Goal: Task Accomplishment & Management: Manage account settings

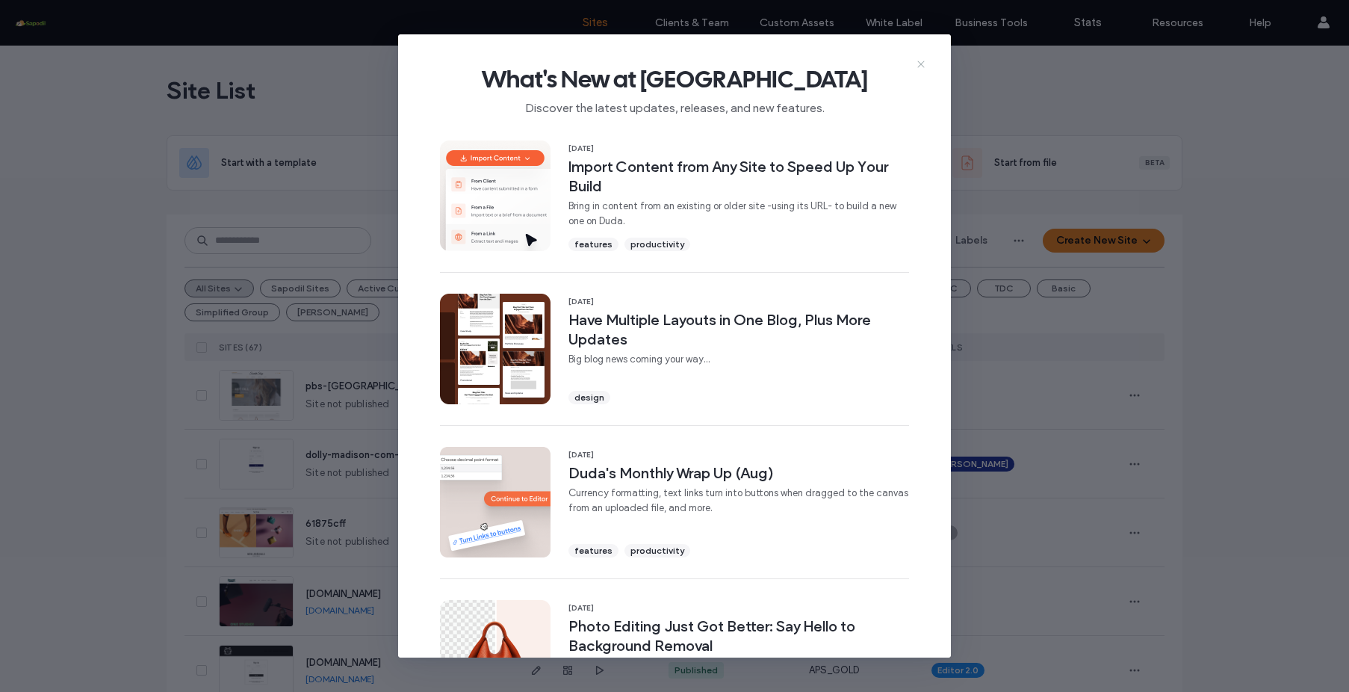
click at [920, 64] on use at bounding box center [921, 64] width 7 height 7
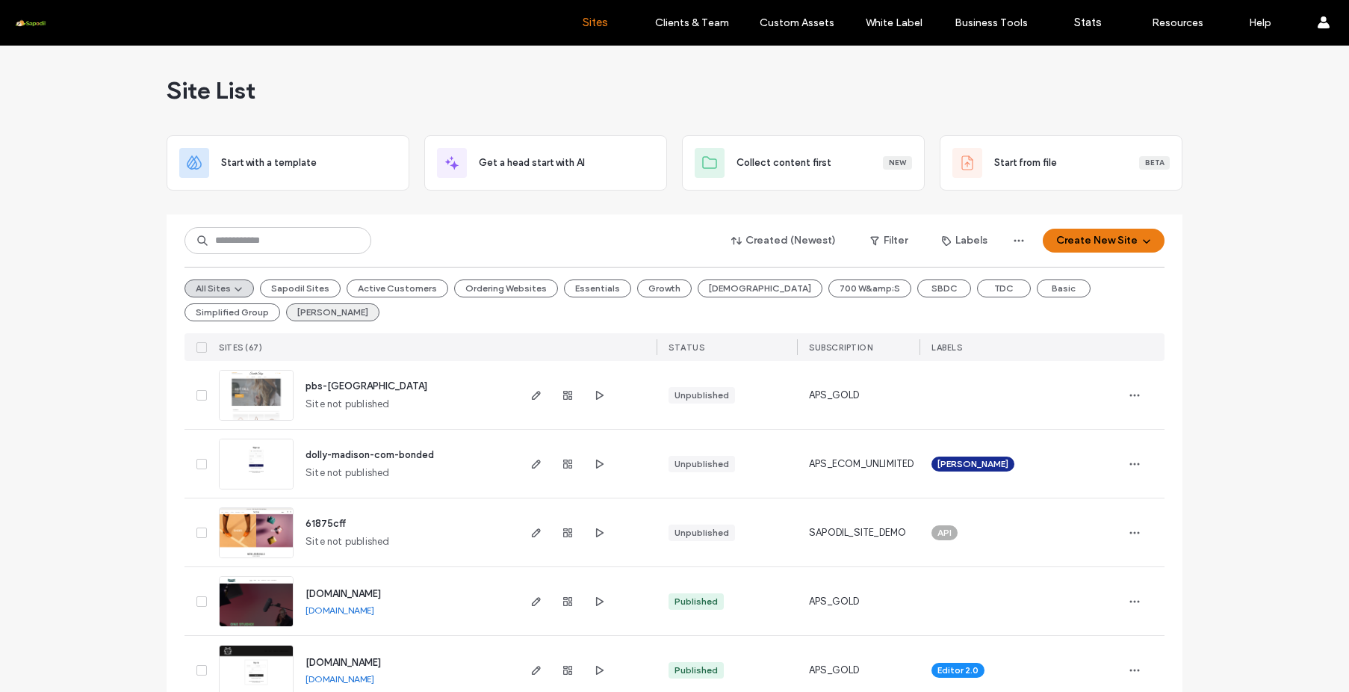
click at [286, 309] on button "Dolly Madison" at bounding box center [332, 312] width 93 height 18
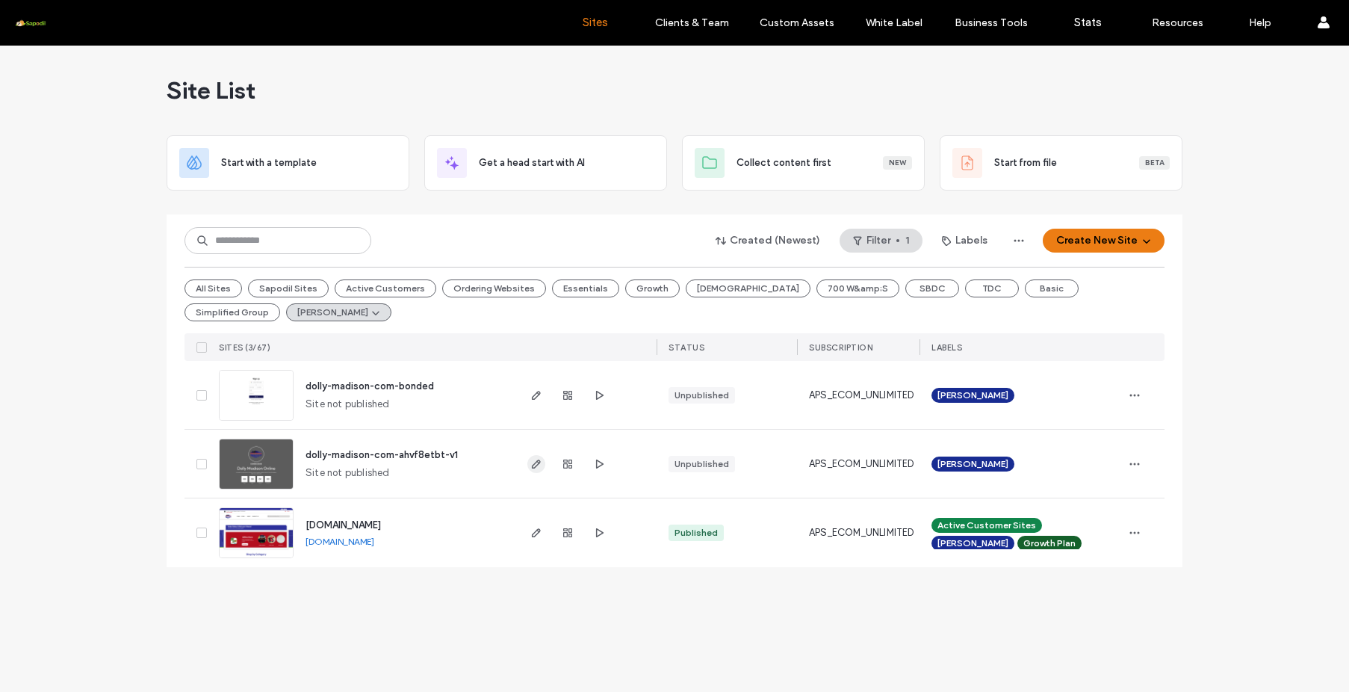
click at [538, 468] on icon "button" at bounding box center [536, 464] width 12 height 12
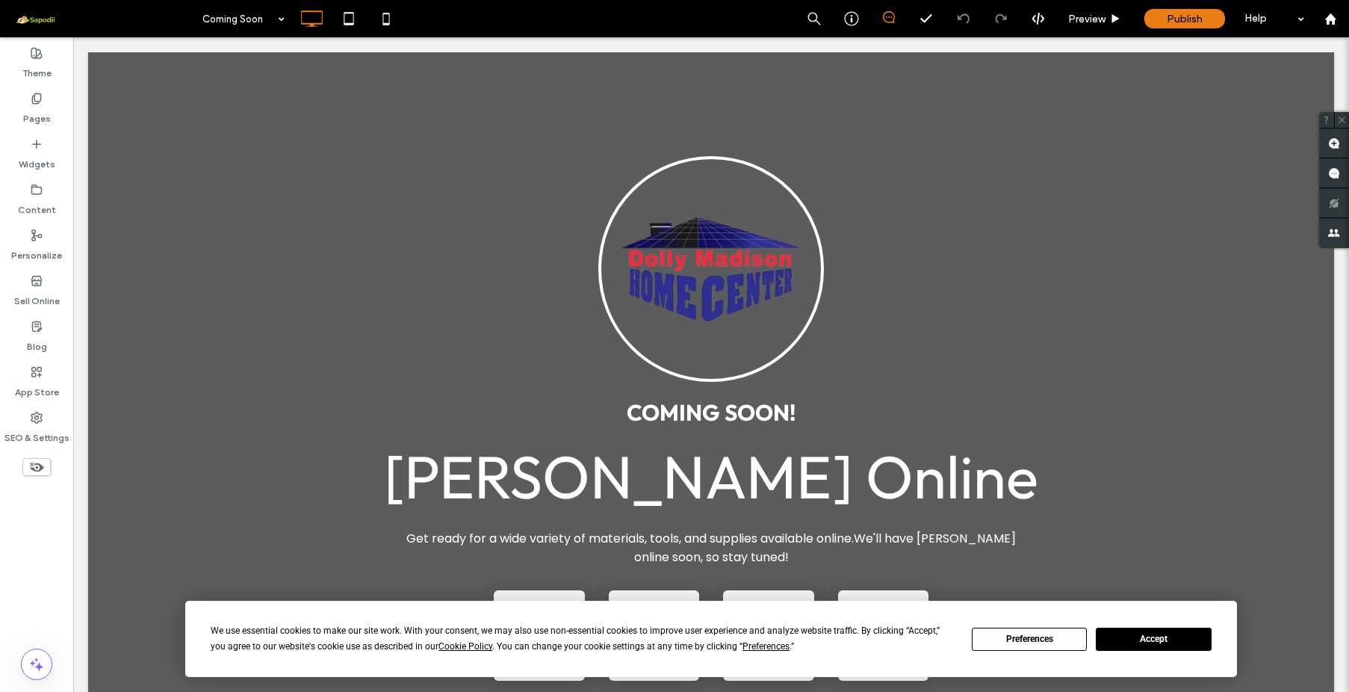
click at [1151, 640] on button "Accept" at bounding box center [1153, 639] width 115 height 23
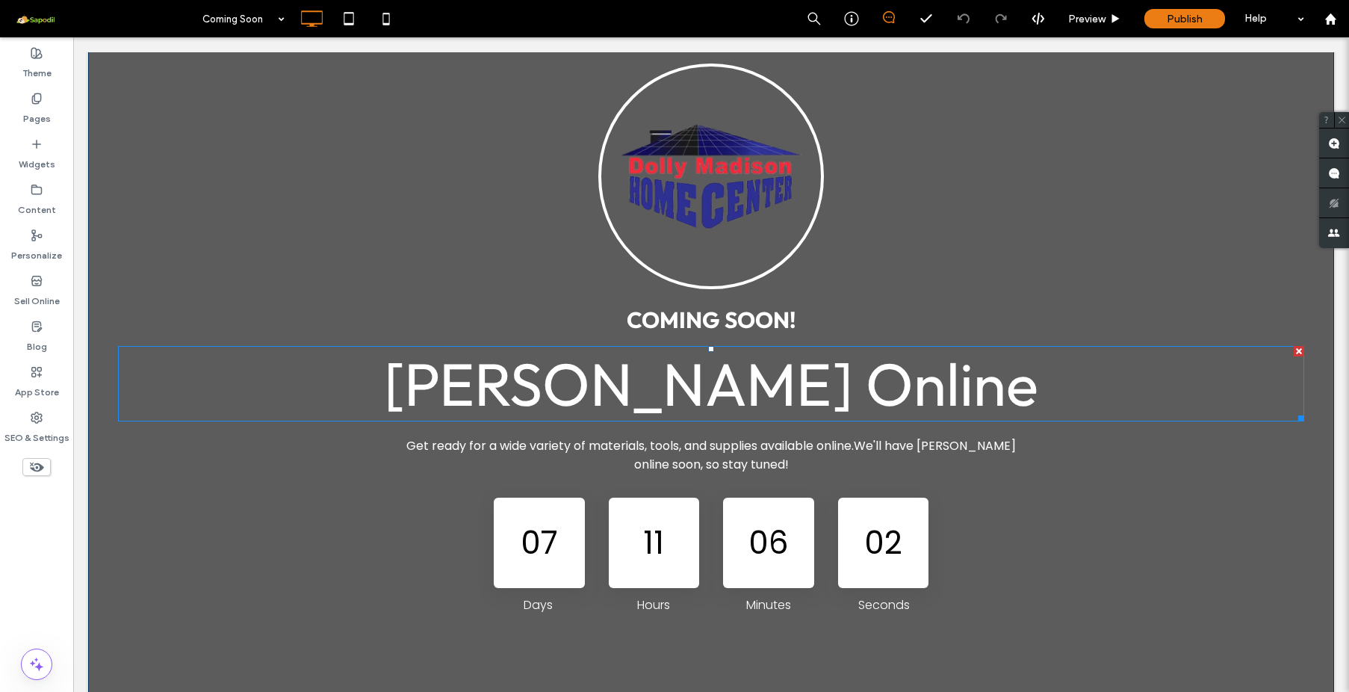
scroll to position [83, 0]
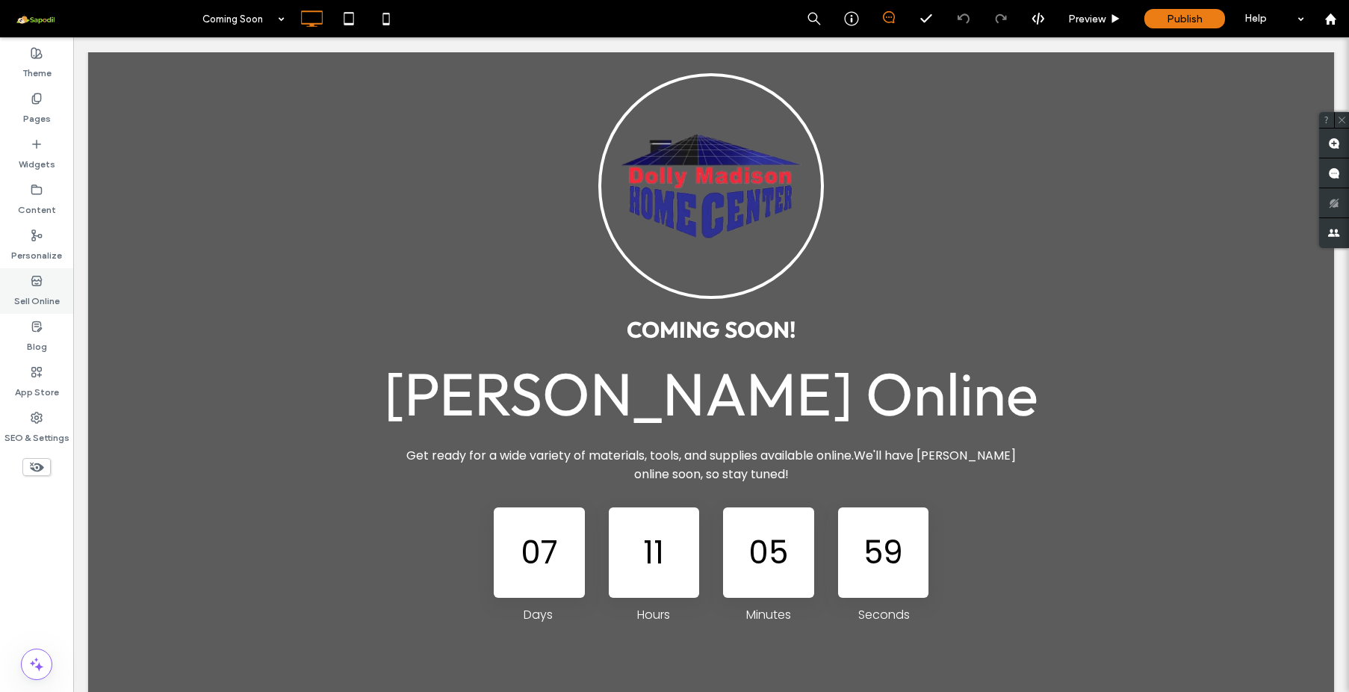
click at [40, 285] on use at bounding box center [36, 280] width 10 height 9
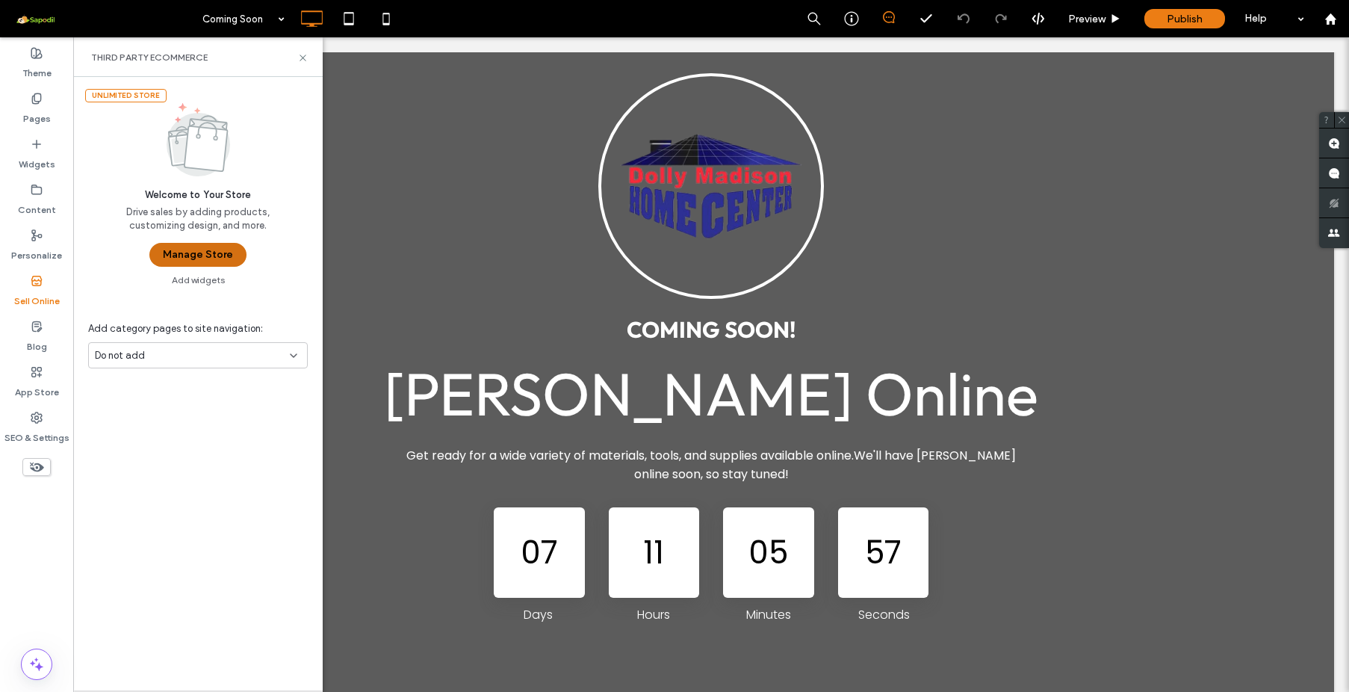
click at [211, 256] on button "Manage Store" at bounding box center [197, 255] width 97 height 24
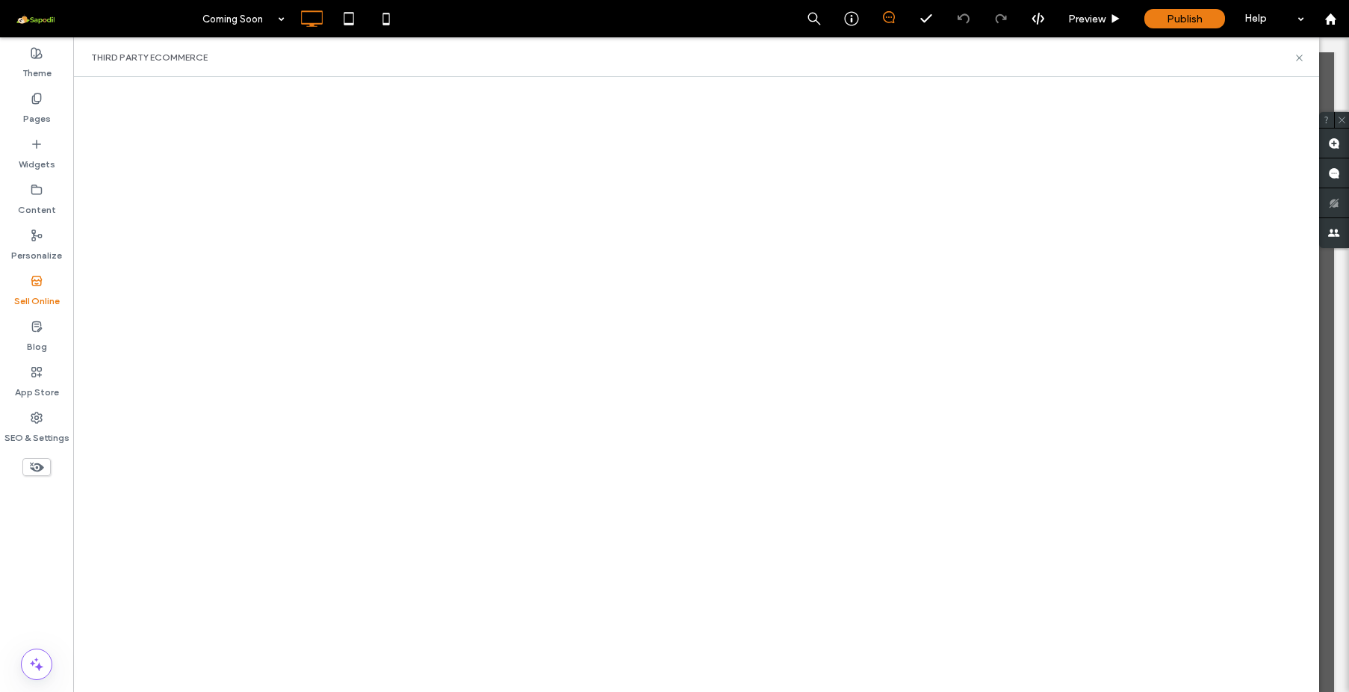
click at [869, 82] on div at bounding box center [696, 384] width 1246 height 615
click at [1338, 25] on div at bounding box center [1331, 19] width 36 height 13
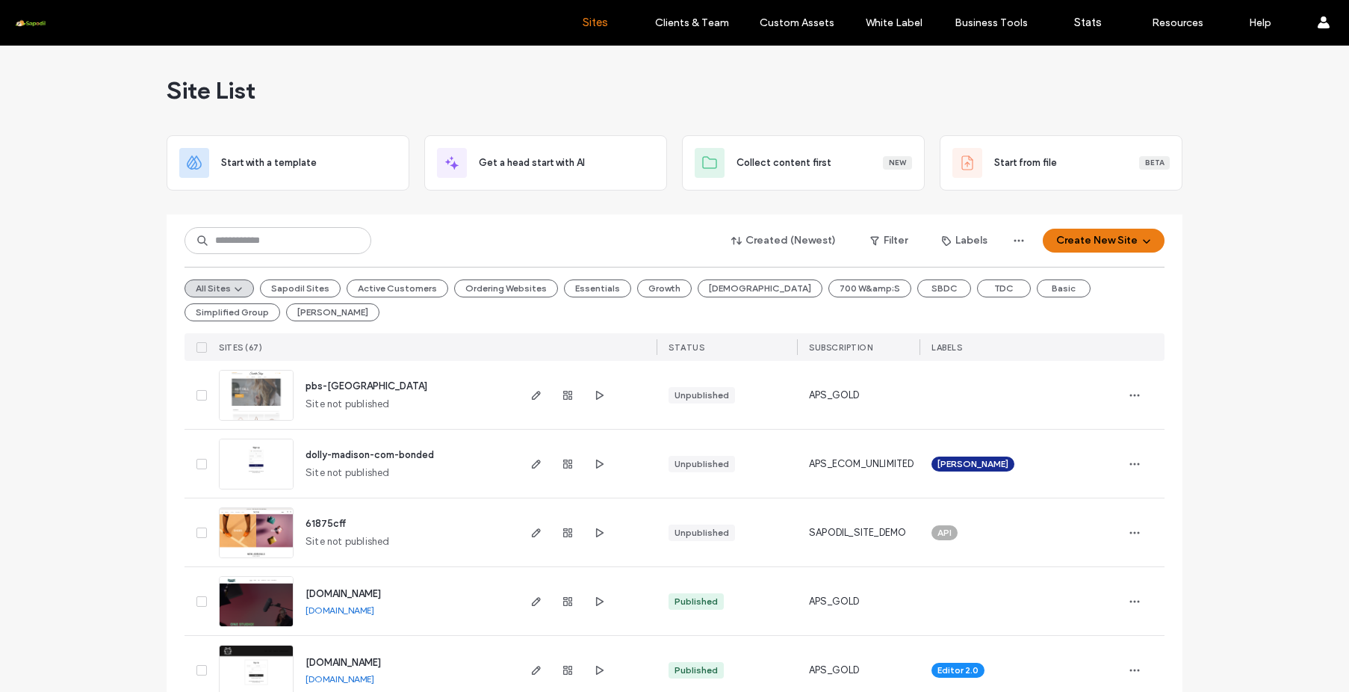
click at [286, 288] on button "Sapodil Sites" at bounding box center [300, 288] width 81 height 18
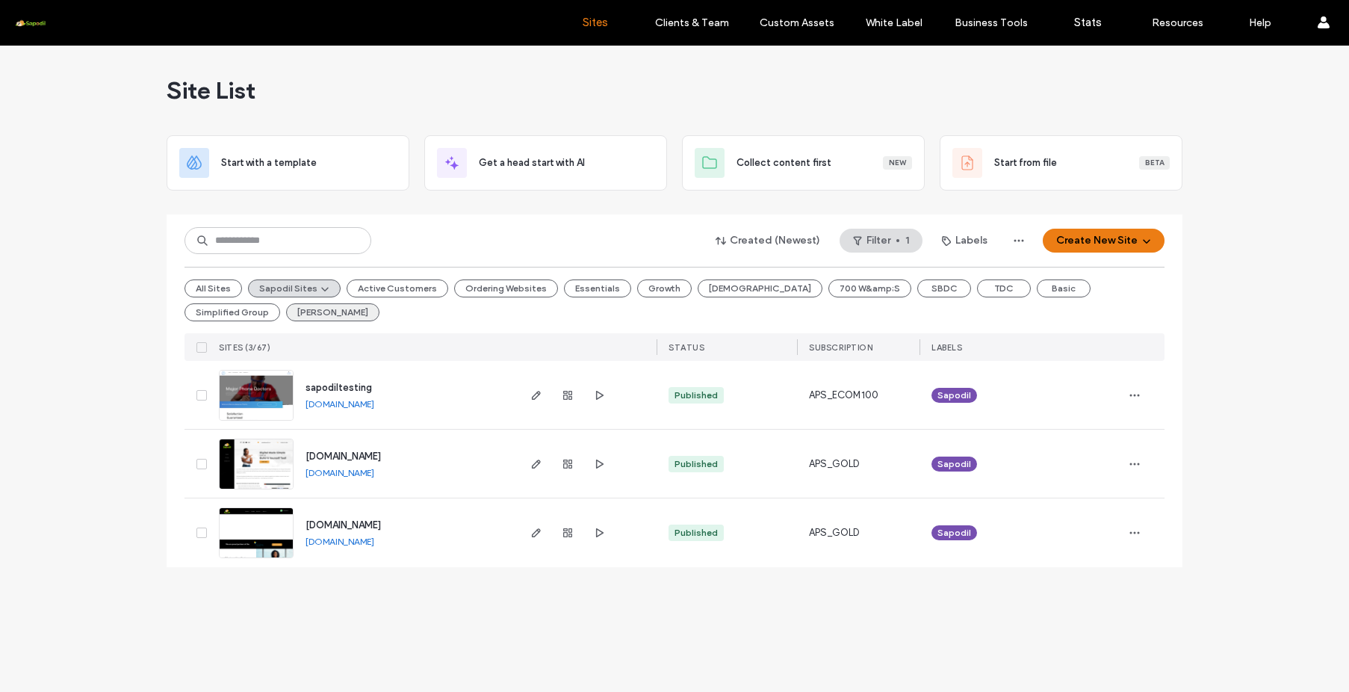
click at [286, 318] on button "[PERSON_NAME]" at bounding box center [332, 312] width 93 height 18
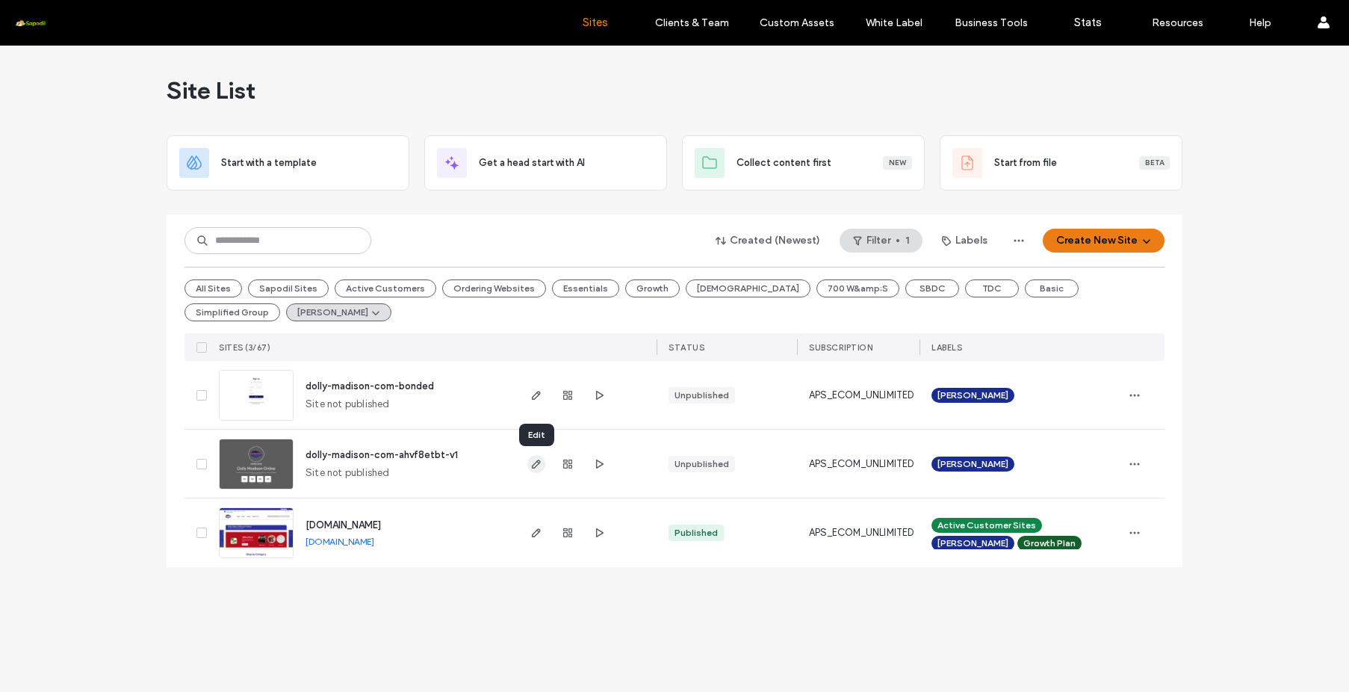
click at [540, 464] on icon "button" at bounding box center [536, 464] width 12 height 12
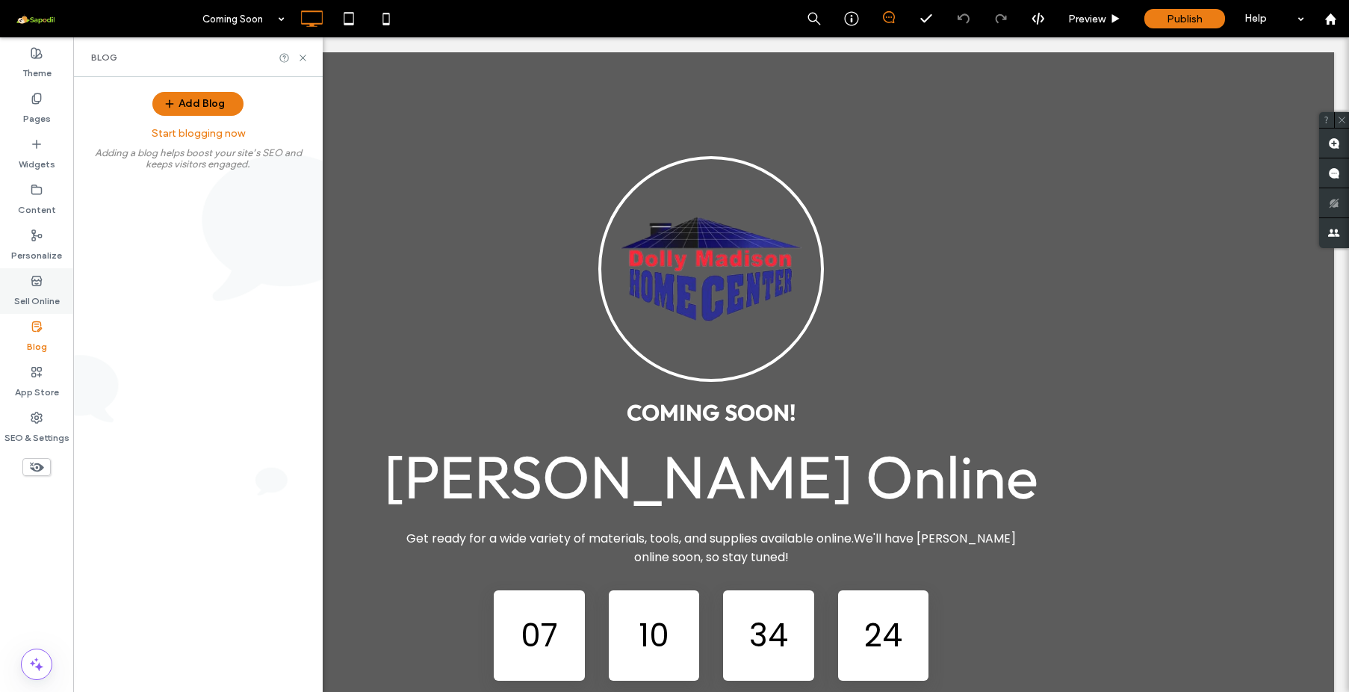
click at [42, 291] on label "Sell Online" at bounding box center [37, 297] width 46 height 21
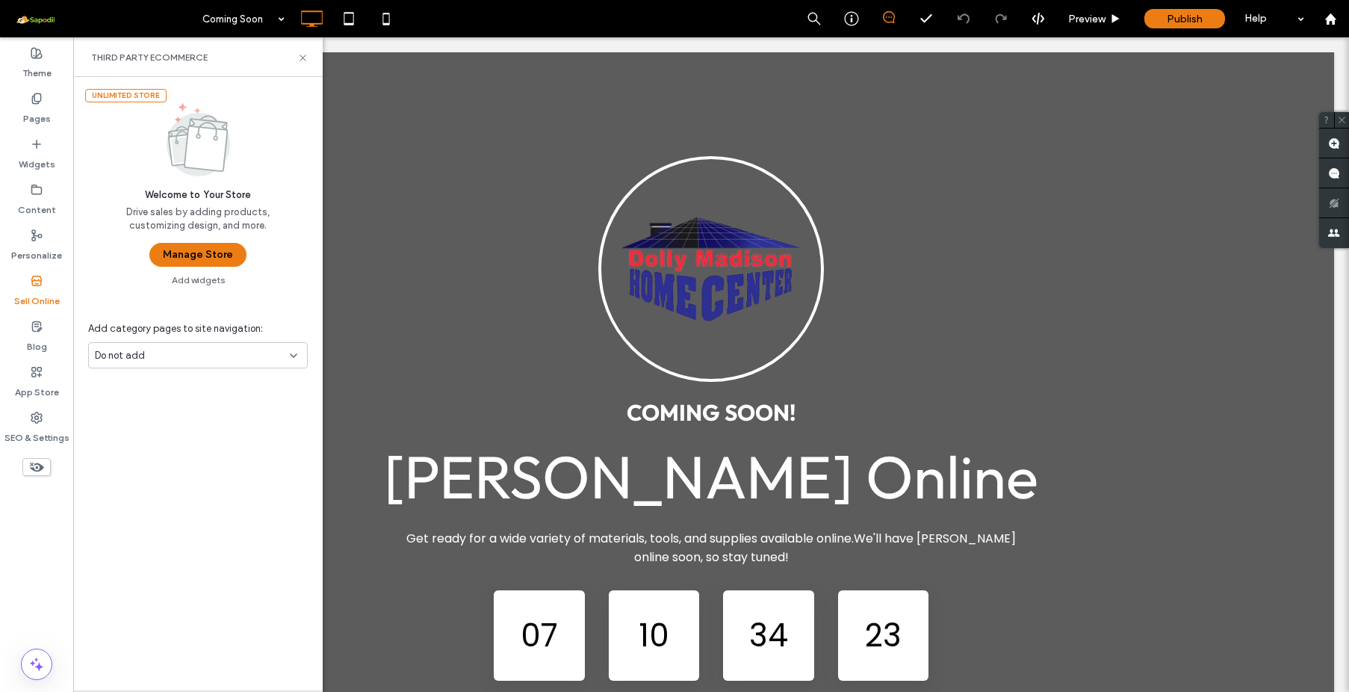
click at [179, 256] on div "Add Blog Start blogging now Adding a blog helps boost your site’s SEO and keeps…" at bounding box center [198, 384] width 250 height 615
click at [210, 256] on button "Manage Store" at bounding box center [197, 255] width 97 height 24
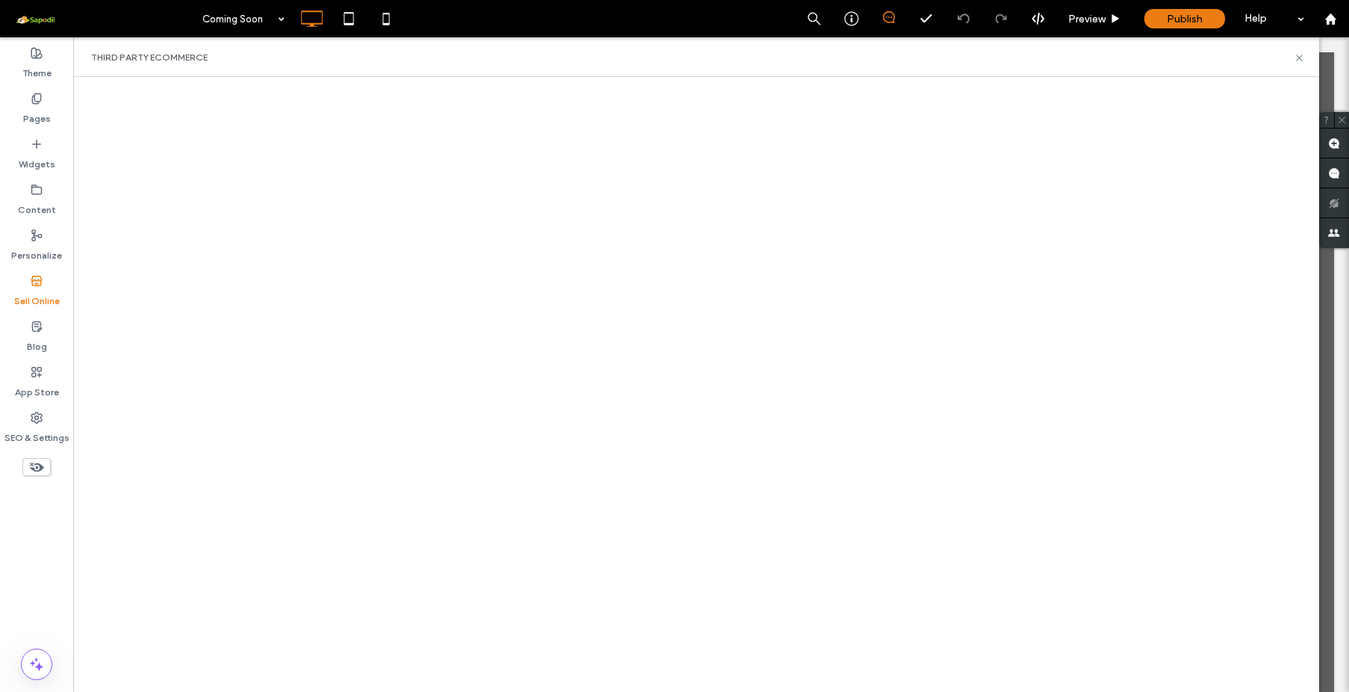
click at [1292, 59] on div "Third Party eCommerce" at bounding box center [696, 58] width 1210 height 12
click at [1307, 59] on div "Third Party eCommerce" at bounding box center [696, 57] width 1246 height 40
click at [1303, 59] on icon at bounding box center [1299, 57] width 11 height 11
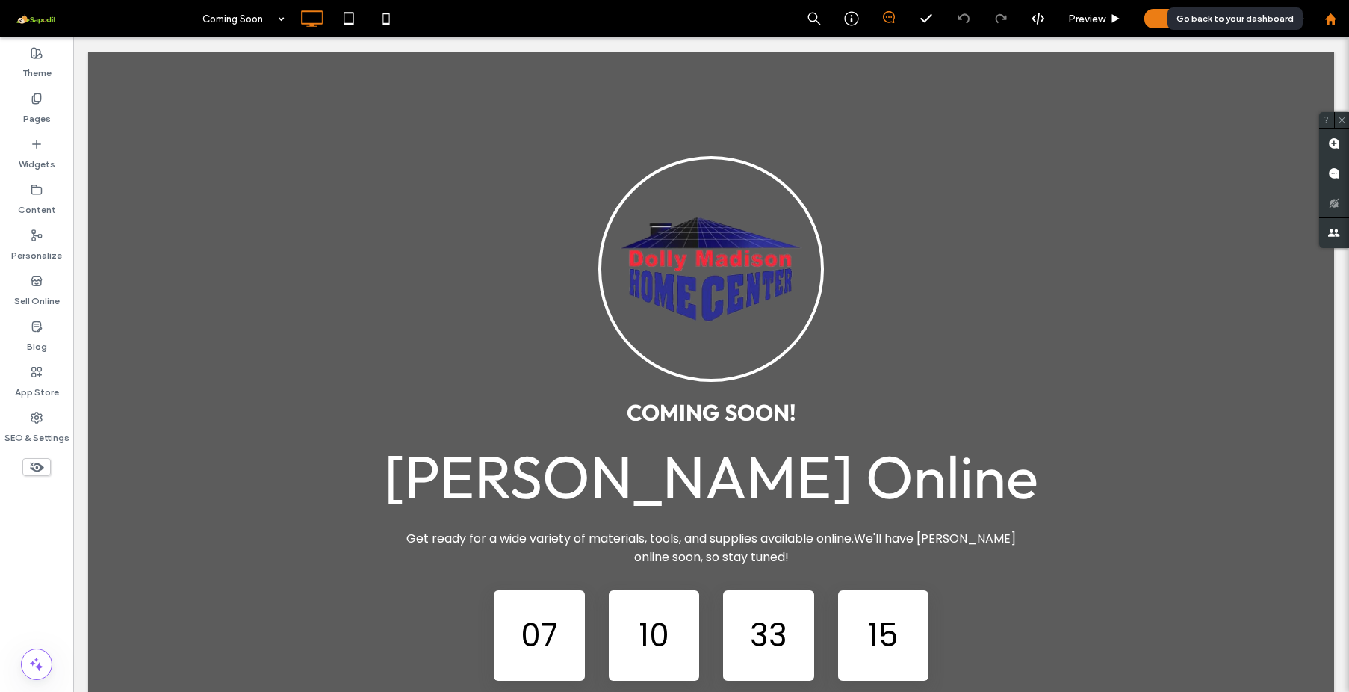
click at [1336, 24] on div at bounding box center [1330, 18] width 37 height 37
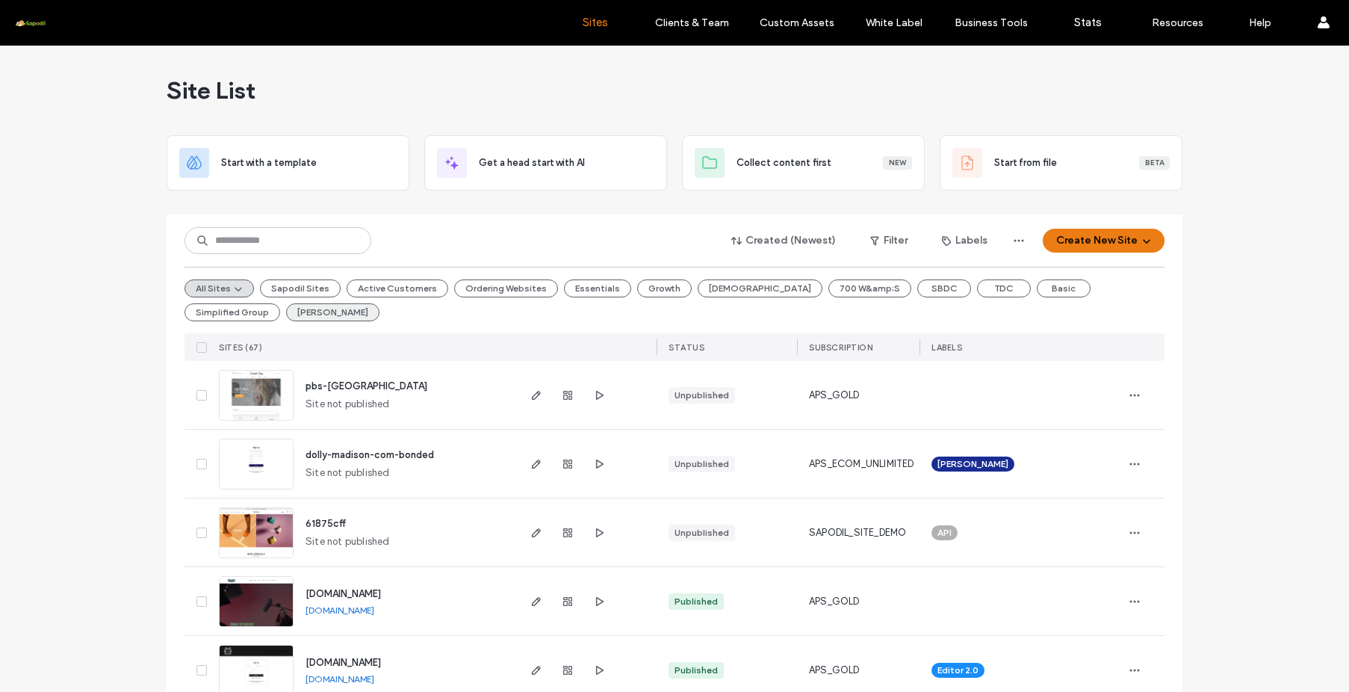
click at [286, 318] on button "[PERSON_NAME]" at bounding box center [332, 312] width 93 height 18
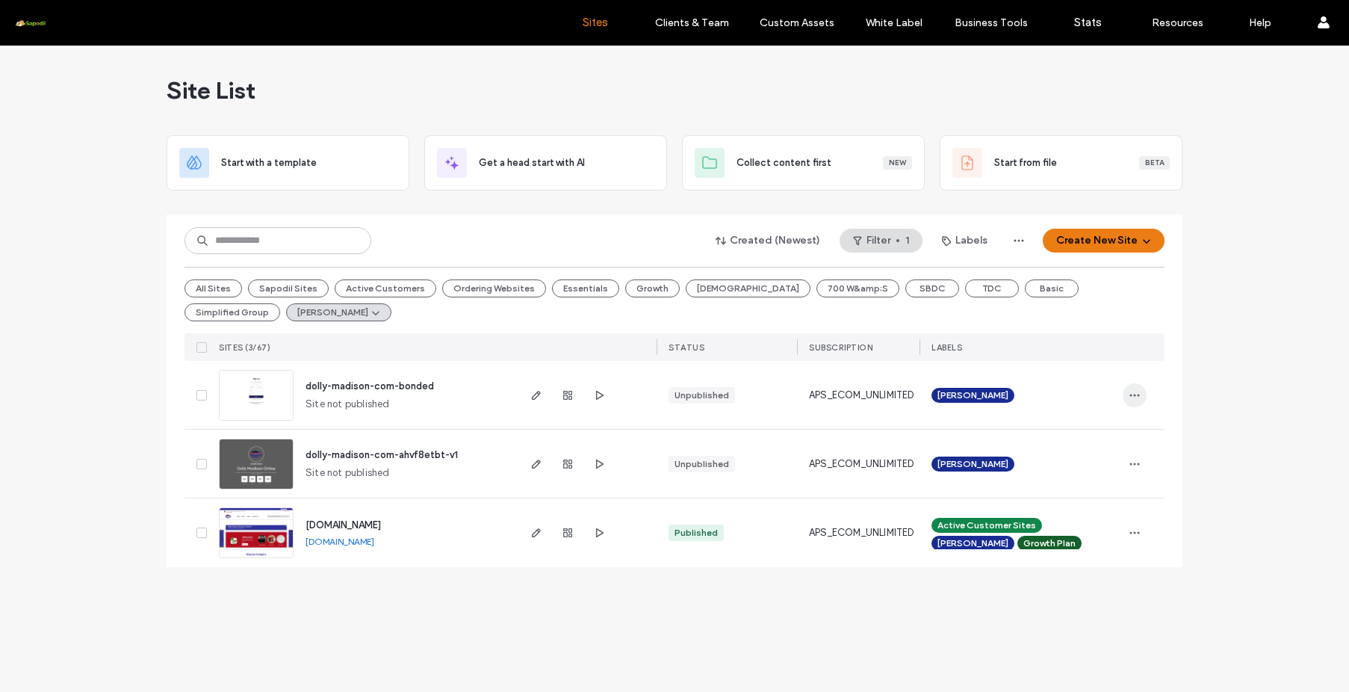
click at [1139, 397] on icon "button" at bounding box center [1135, 395] width 12 height 12
click at [1093, 457] on span "Duplicate Site" at bounding box center [1074, 462] width 64 height 15
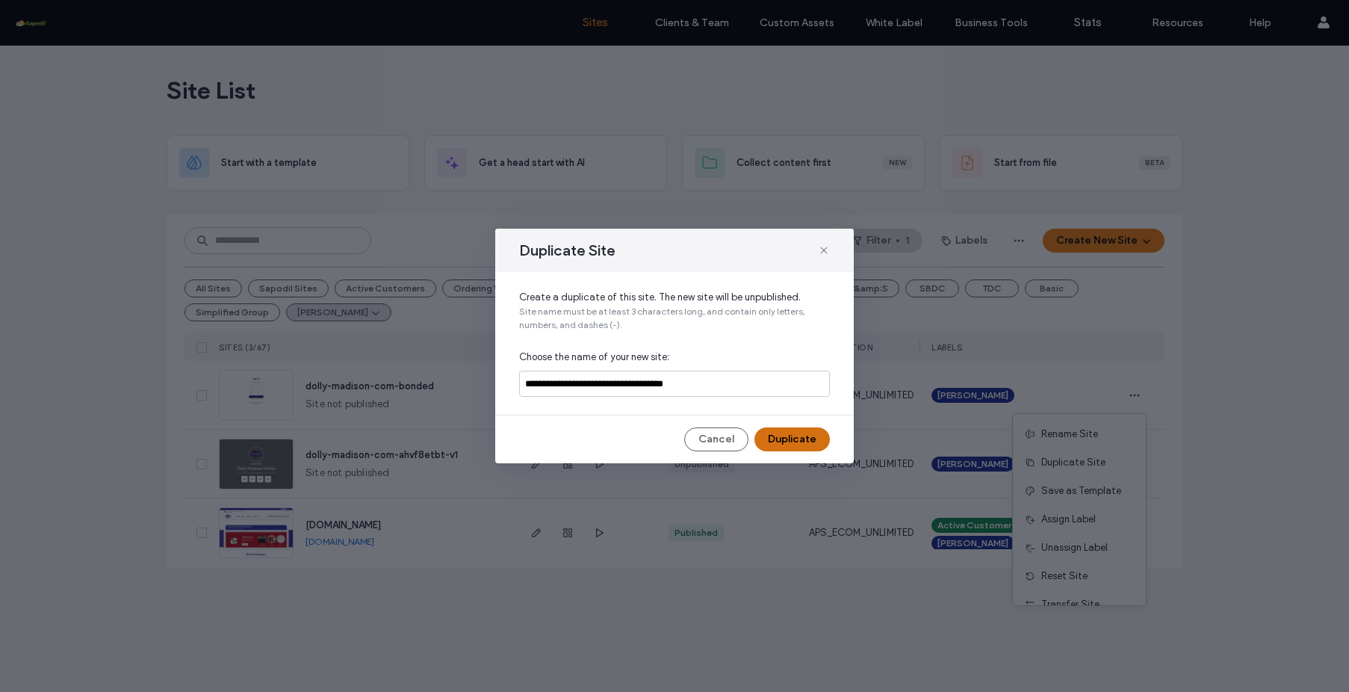
click at [809, 439] on button "Duplicate" at bounding box center [792, 439] width 75 height 24
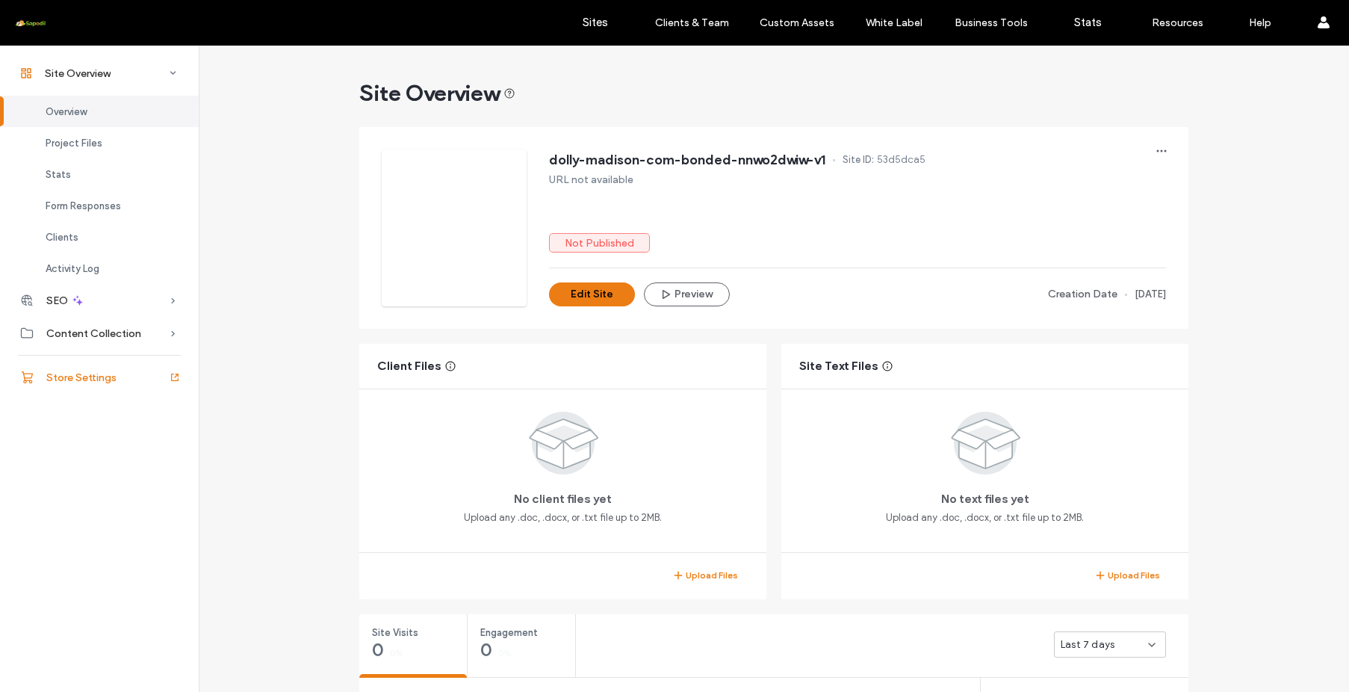
click at [157, 376] on div "Store Settings" at bounding box center [99, 377] width 199 height 33
